Goal: Transaction & Acquisition: Purchase product/service

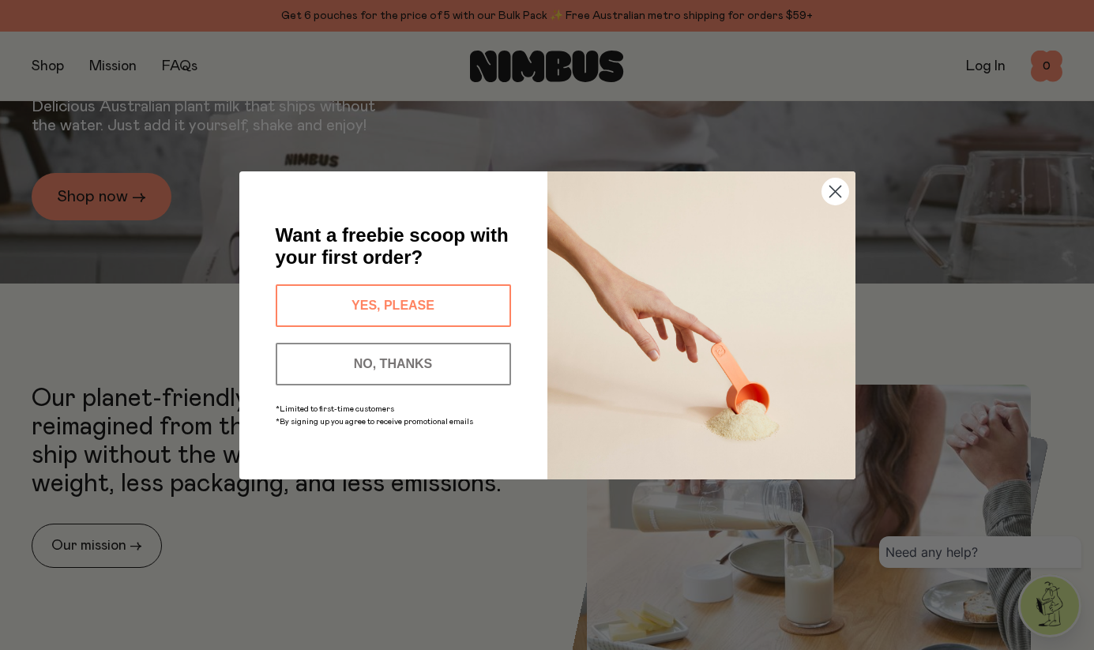
scroll to position [570, 0]
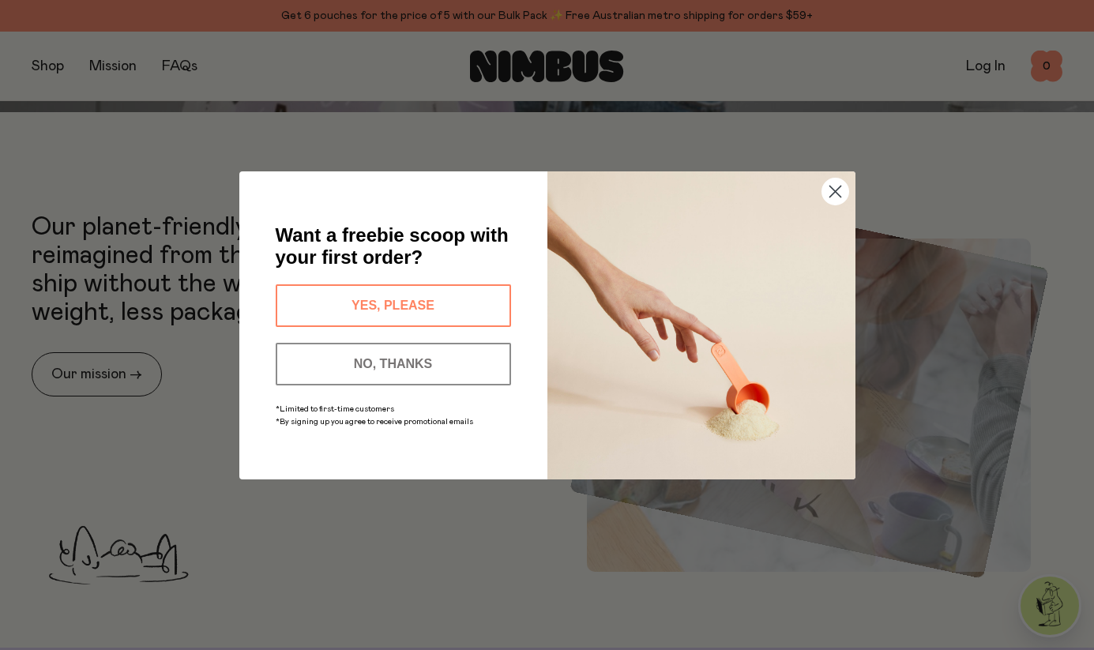
click at [376, 318] on button "YES, PLEASE" at bounding box center [393, 305] width 235 height 43
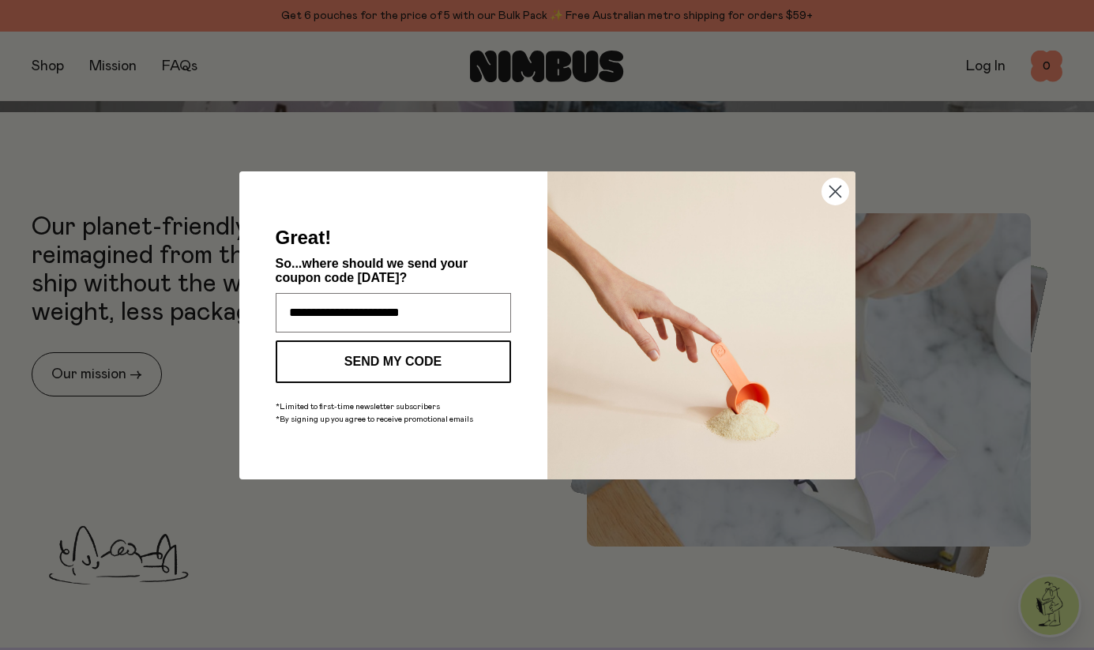
type input "**********"
click at [453, 365] on button "SEND MY CODE" at bounding box center [393, 362] width 235 height 43
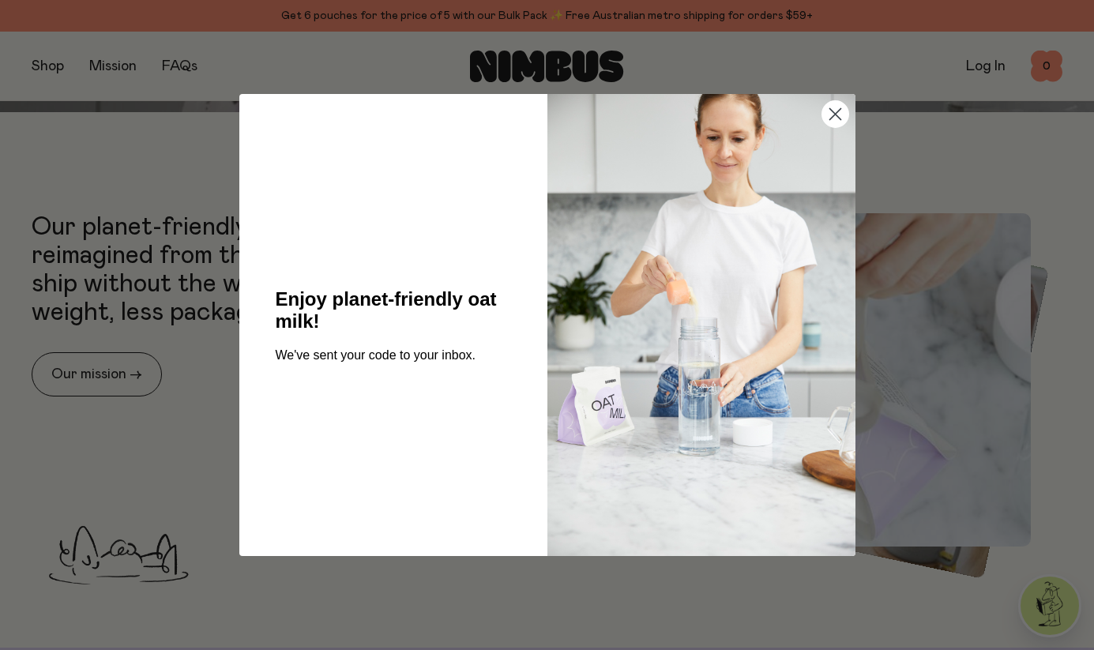
click at [837, 117] on icon "Close dialog" at bounding box center [835, 114] width 11 height 11
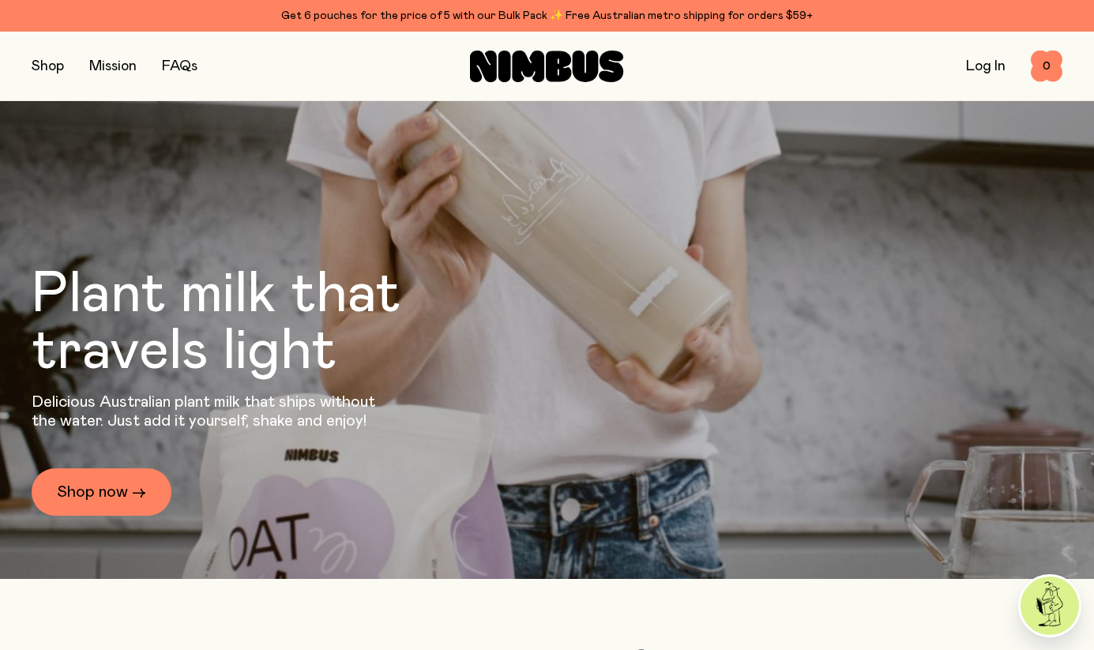
scroll to position [107, 0]
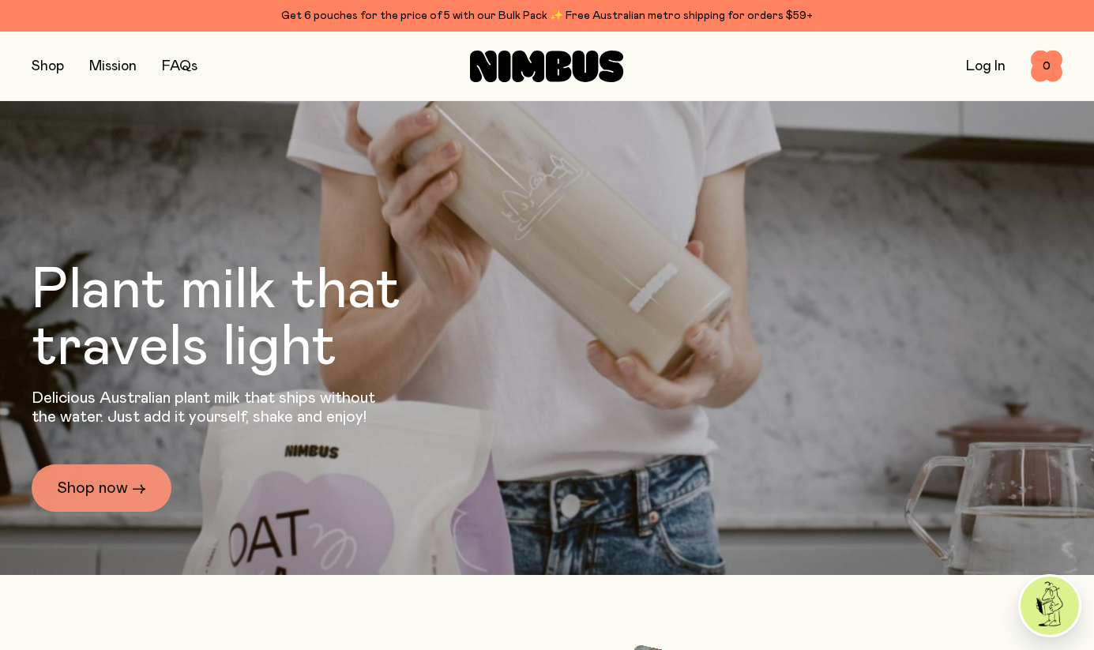
click at [92, 490] on link "Shop now →" at bounding box center [102, 488] width 140 height 47
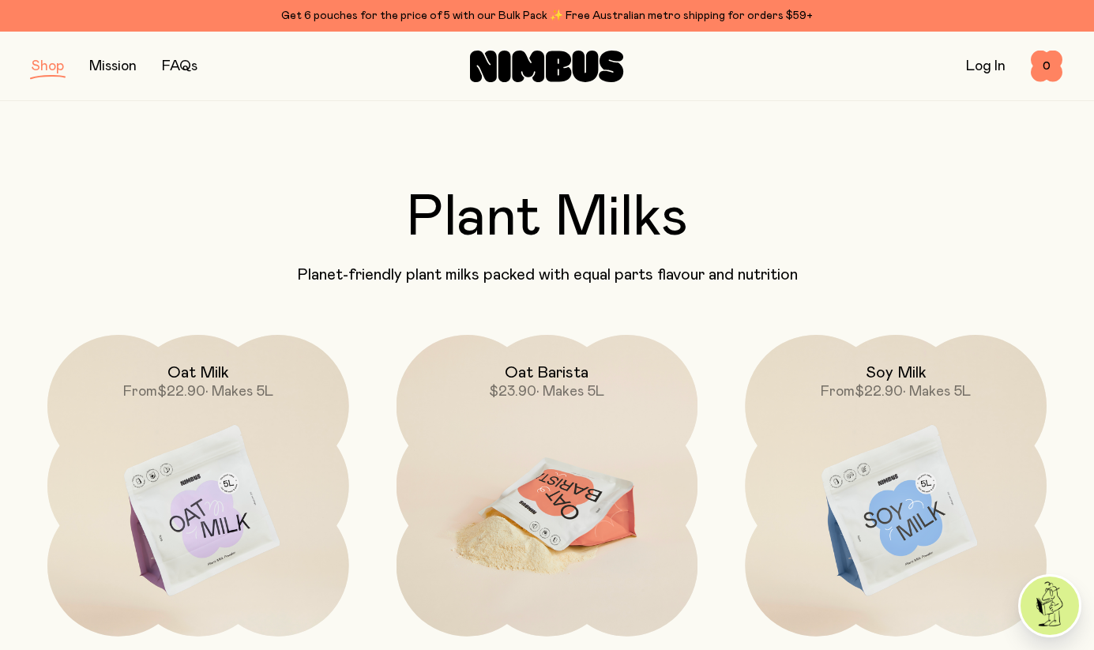
click at [505, 413] on img at bounding box center [548, 512] width 302 height 354
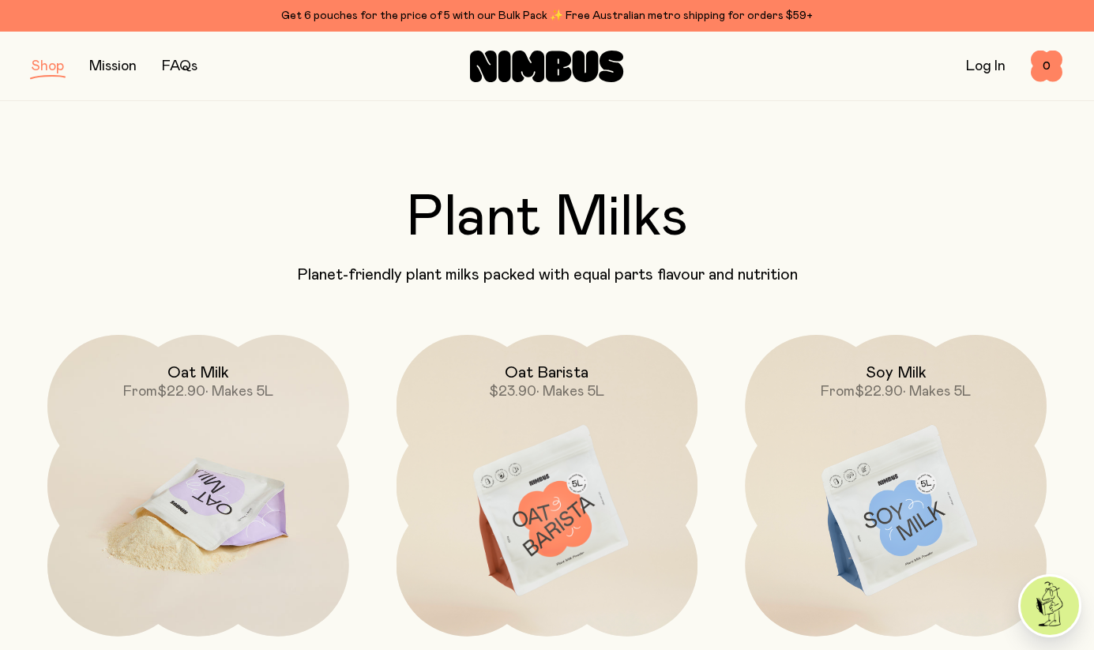
click at [249, 482] on img at bounding box center [198, 512] width 302 height 354
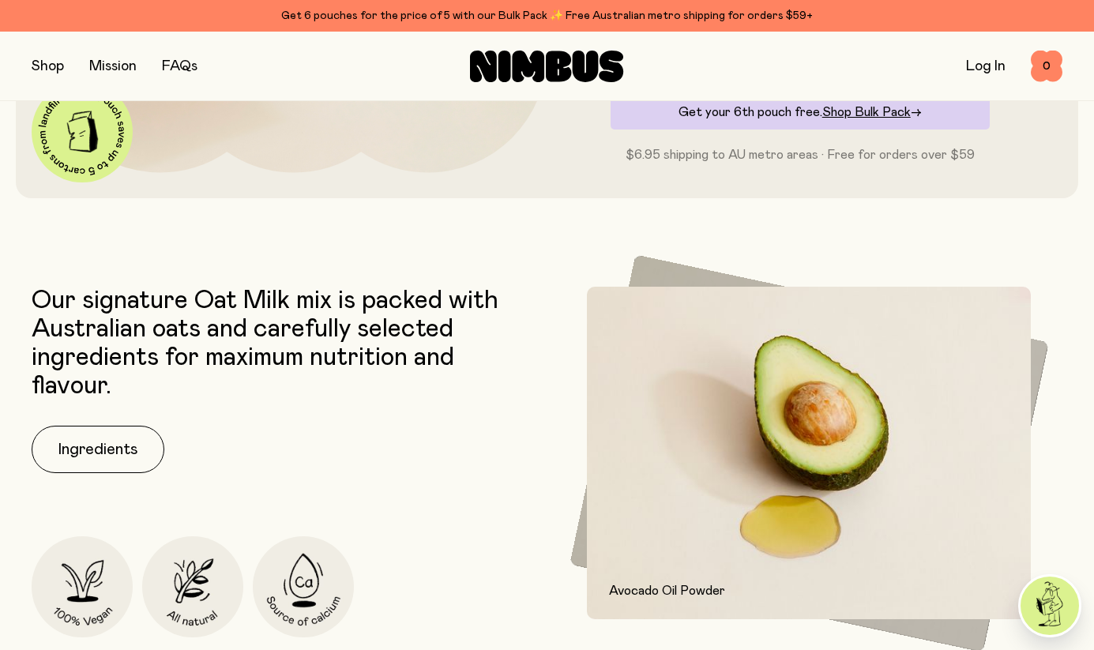
scroll to position [574, 0]
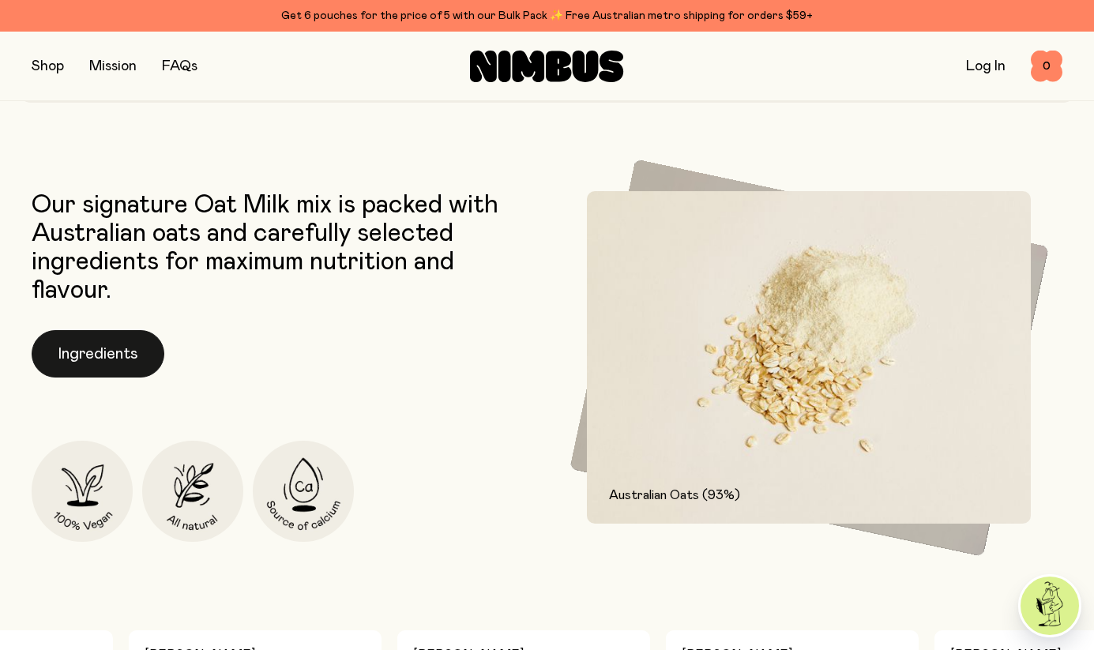
click at [102, 366] on button "Ingredients" at bounding box center [98, 353] width 133 height 47
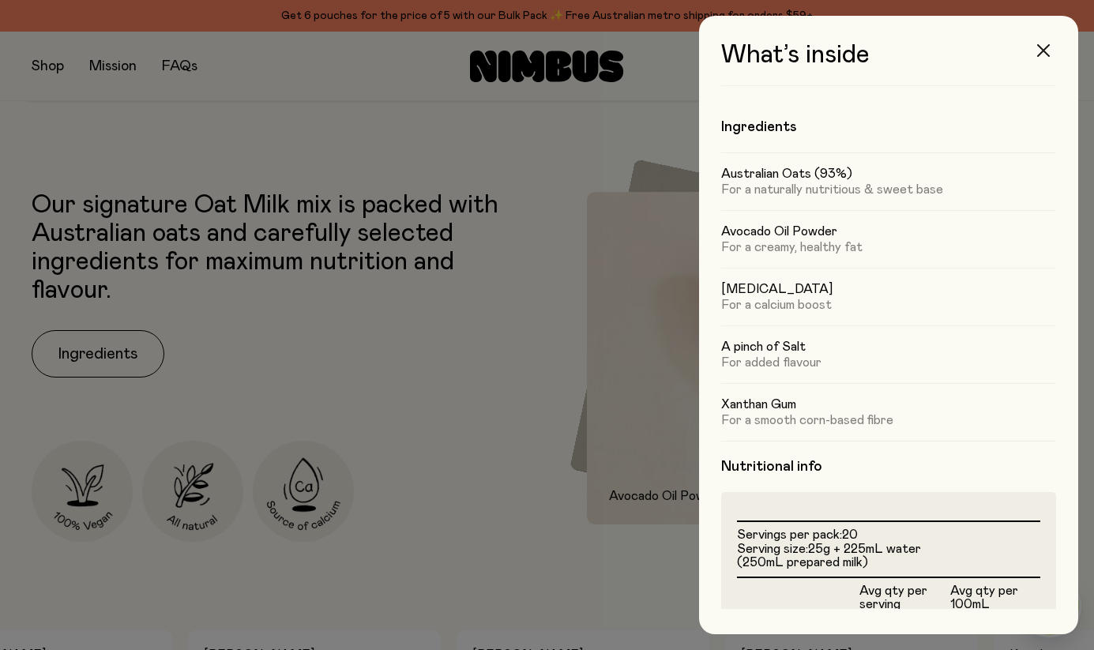
click at [1049, 38] on button "button" at bounding box center [1044, 51] width 38 height 38
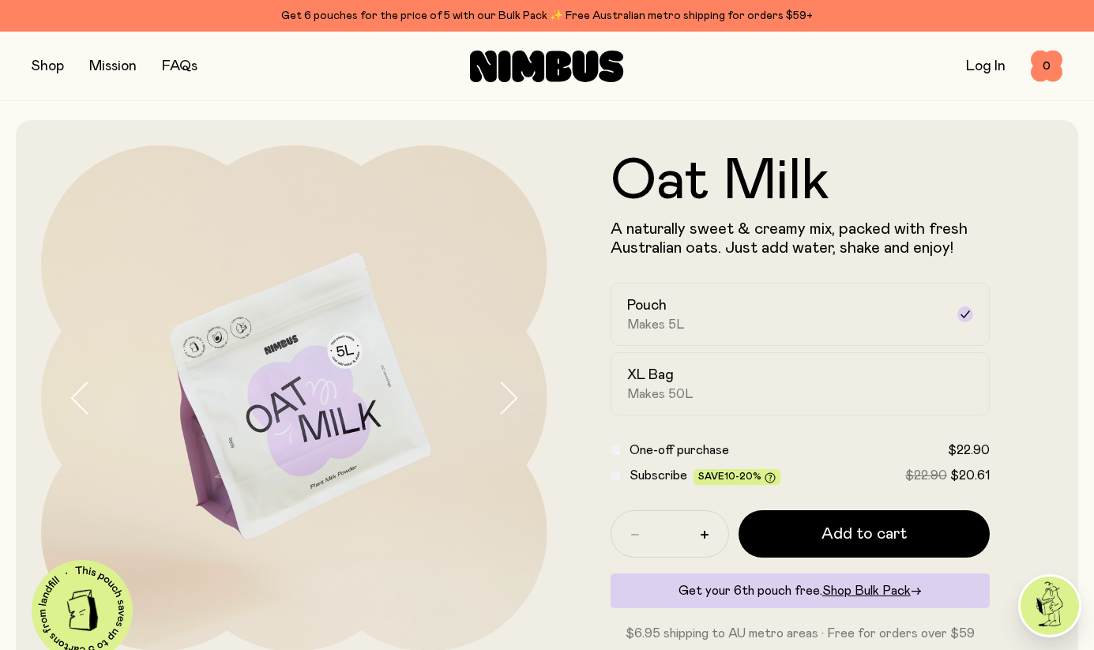
scroll to position [574, 0]
